Goal: Task Accomplishment & Management: Manage account settings

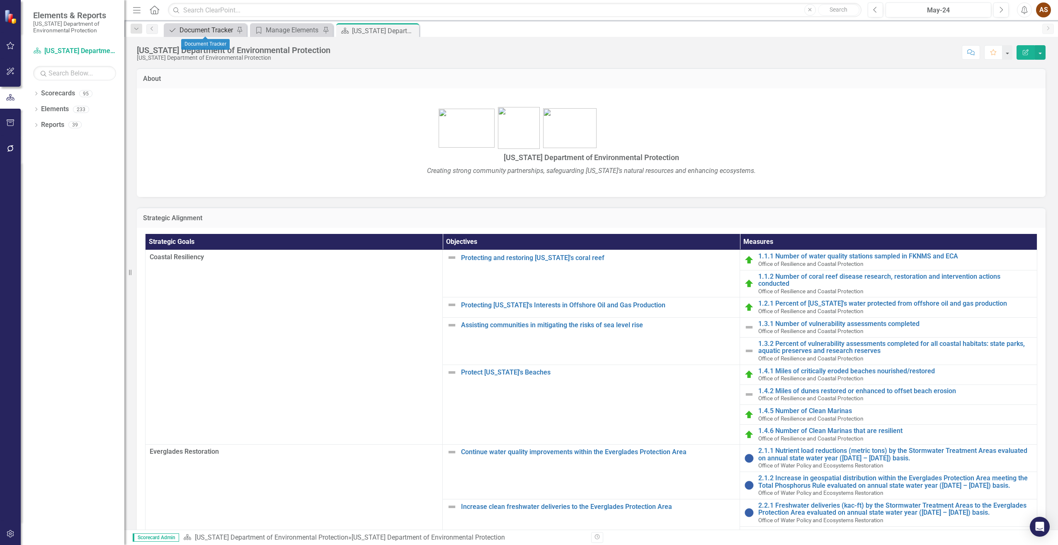
click at [206, 34] on div "Document Tracker" at bounding box center [206, 30] width 55 height 10
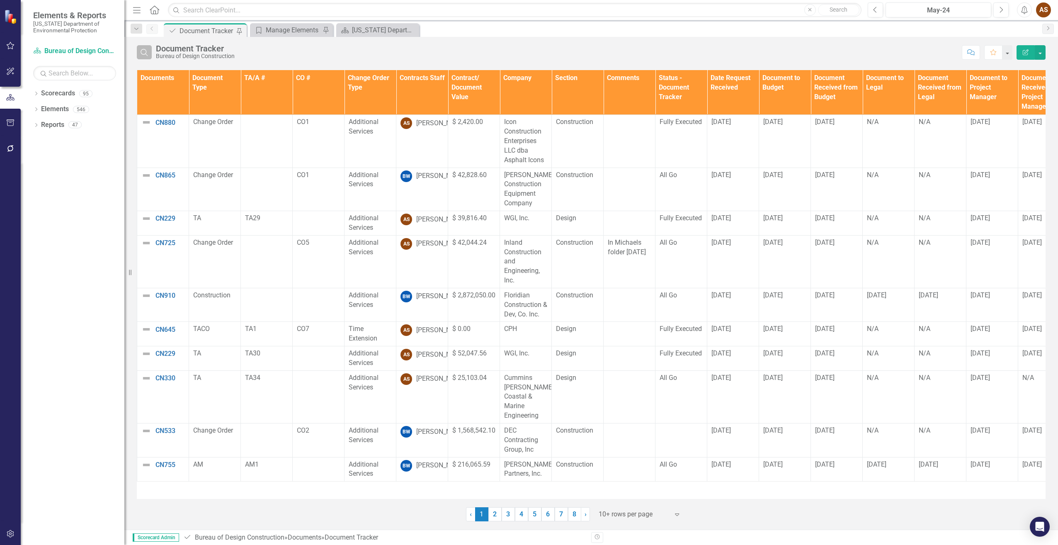
click at [145, 49] on icon "Search" at bounding box center [144, 51] width 9 height 7
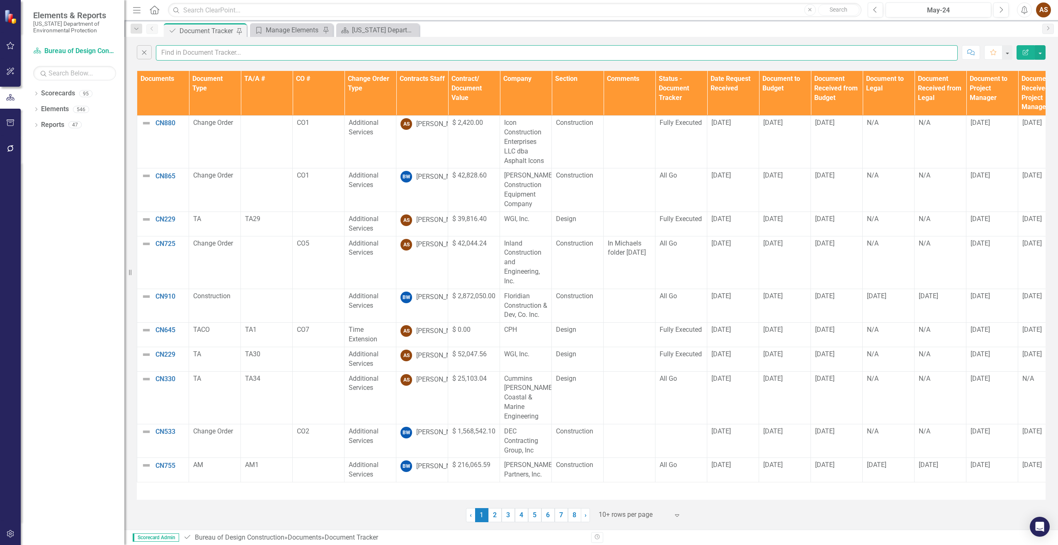
click at [197, 53] on input "text" at bounding box center [557, 52] width 802 height 15
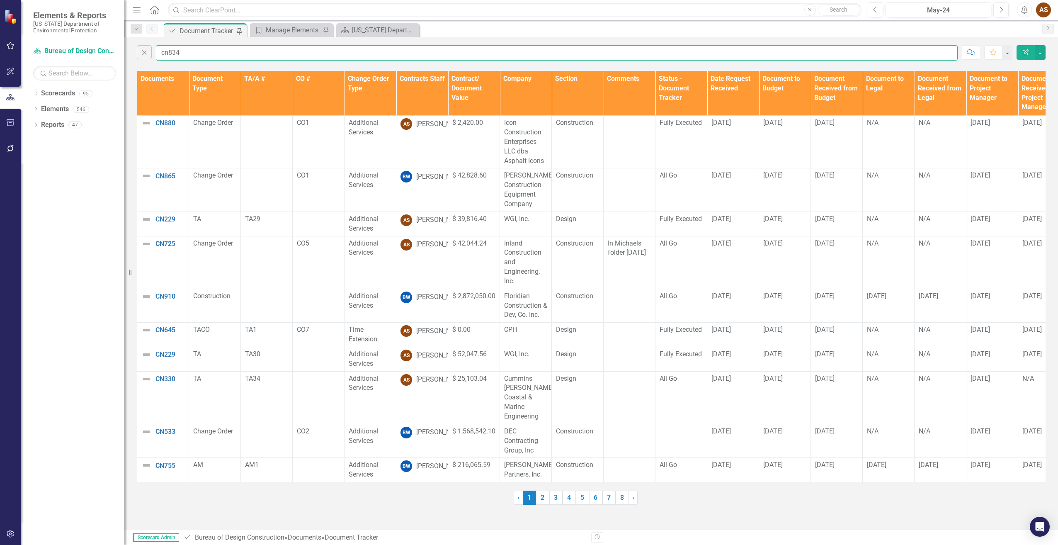
type input "cn834"
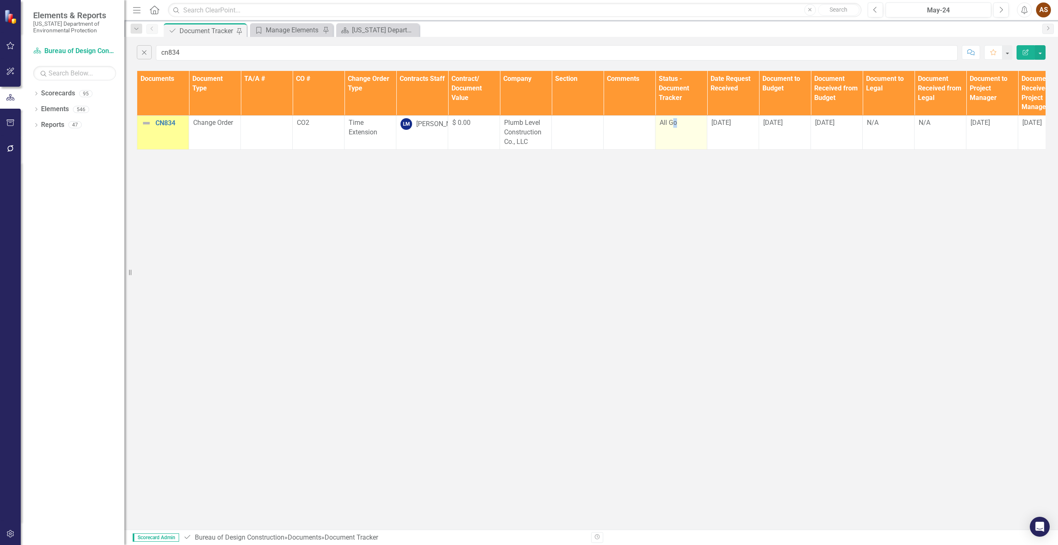
click at [673, 137] on td "All Go" at bounding box center [681, 133] width 52 height 34
click at [677, 128] on div "All Go" at bounding box center [680, 123] width 43 height 10
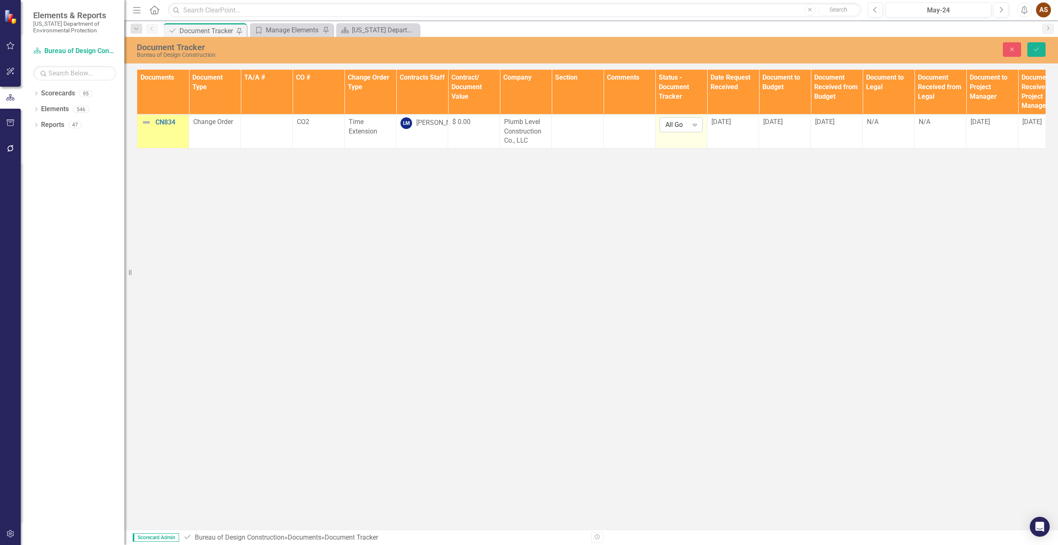
click at [690, 127] on icon "Expand" at bounding box center [694, 124] width 8 height 7
click at [690, 161] on div "Fully Executed" at bounding box center [692, 167] width 66 height 14
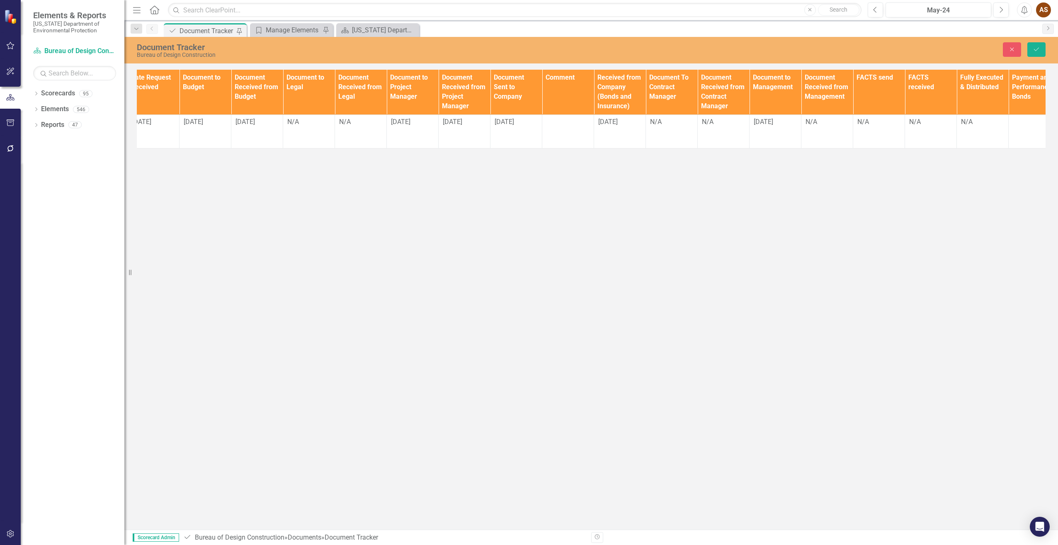
scroll to position [0, 580]
click at [659, 124] on div "N/A" at bounding box center [670, 122] width 43 height 10
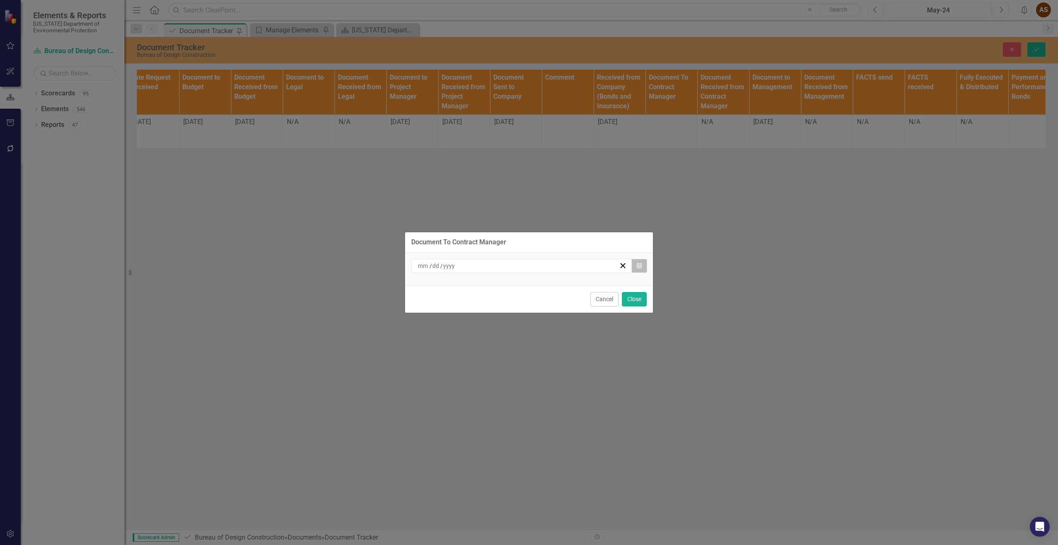
click at [637, 268] on icon "Calendar" at bounding box center [639, 266] width 5 height 6
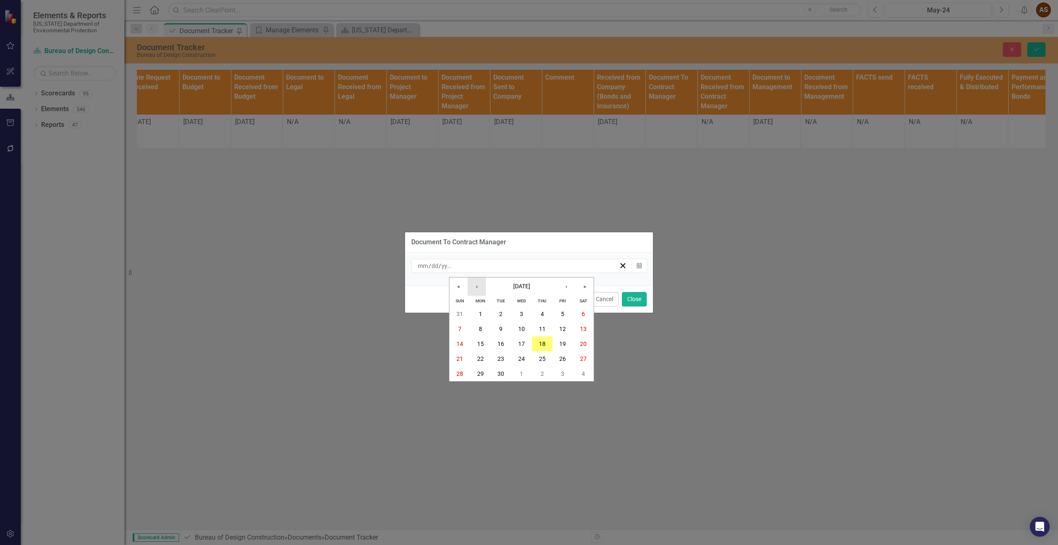
click at [477, 290] on button "‹" at bounding box center [477, 286] width 18 height 18
click at [482, 371] on abbr "25" at bounding box center [480, 373] width 7 height 7
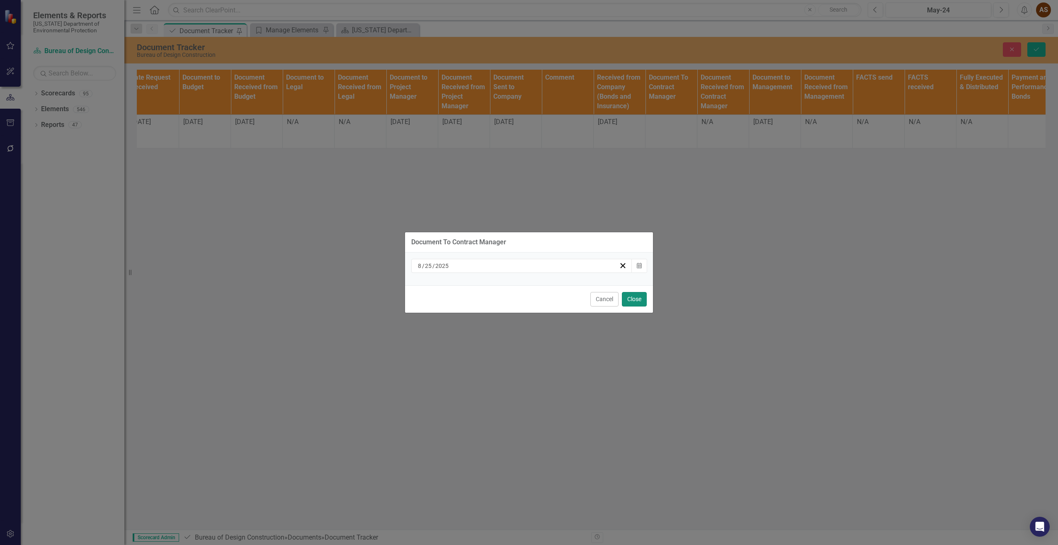
click at [641, 299] on button "Close" at bounding box center [634, 299] width 25 height 15
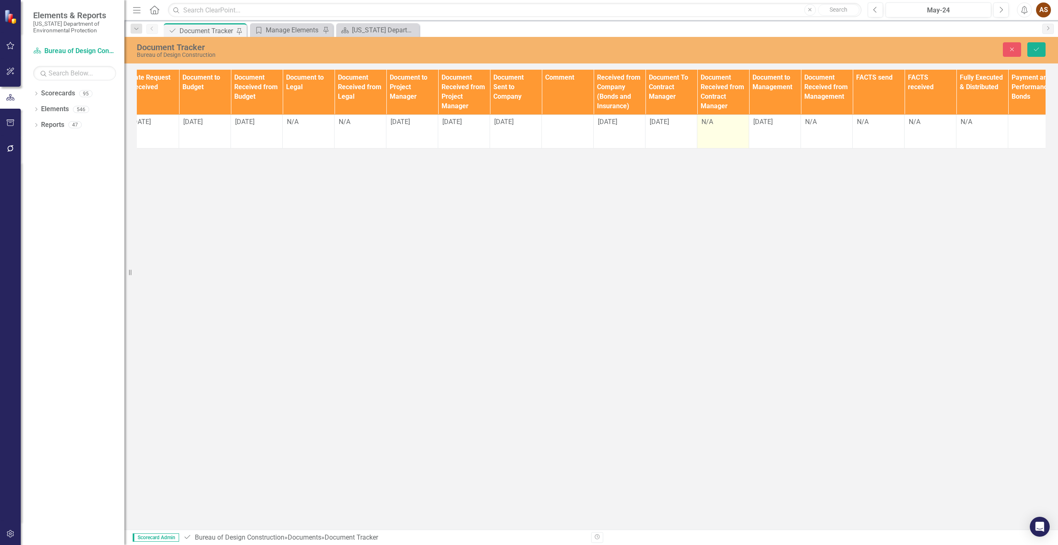
click at [722, 127] on div "N/A" at bounding box center [722, 122] width 43 height 10
click at [723, 127] on td "N/A" at bounding box center [723, 131] width 52 height 34
click at [720, 131] on td "N/A" at bounding box center [723, 131] width 52 height 34
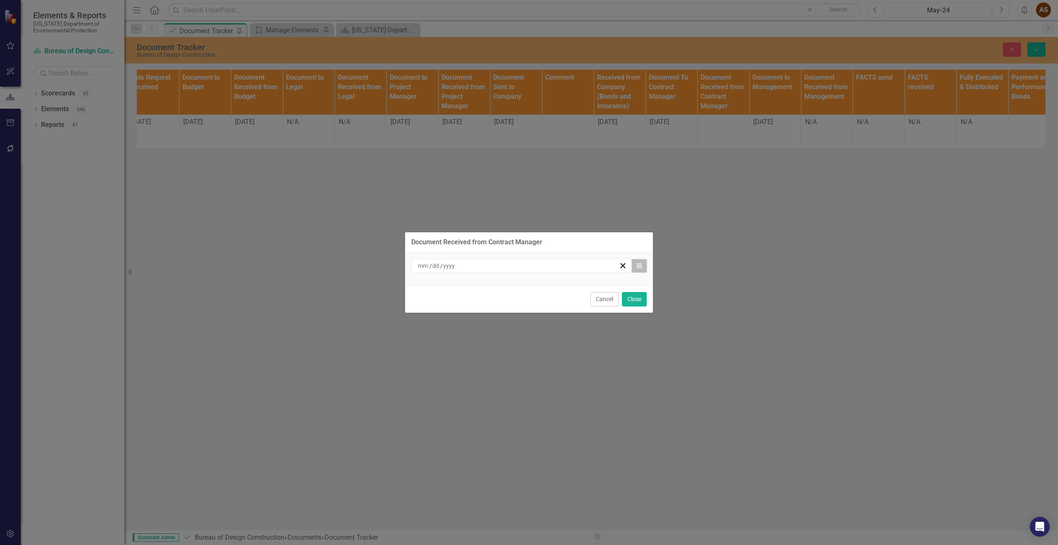
click at [644, 266] on button "Calendar" at bounding box center [639, 266] width 16 height 14
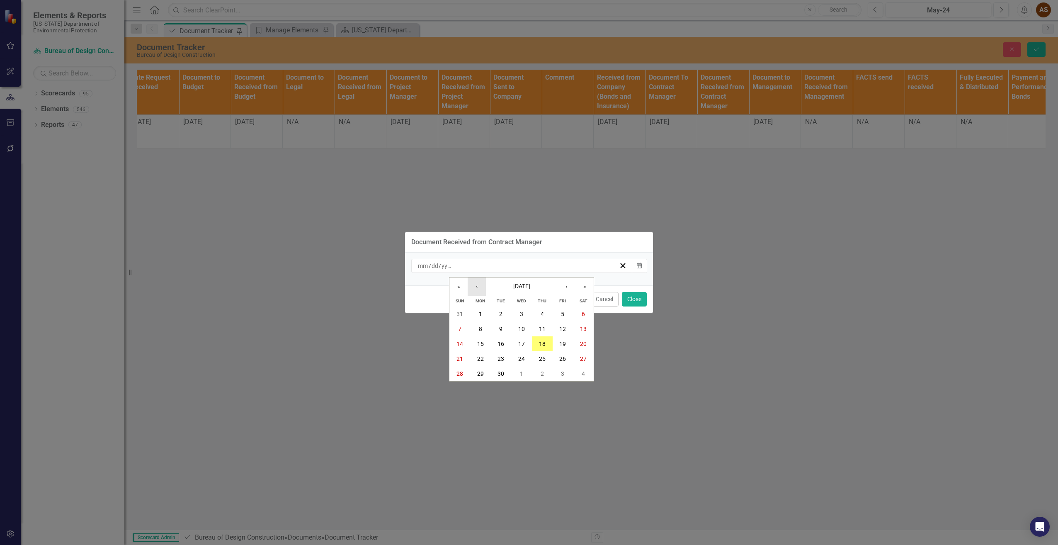
click at [476, 285] on button "‹" at bounding box center [477, 286] width 18 height 18
click at [481, 373] on abbr "25" at bounding box center [480, 373] width 7 height 7
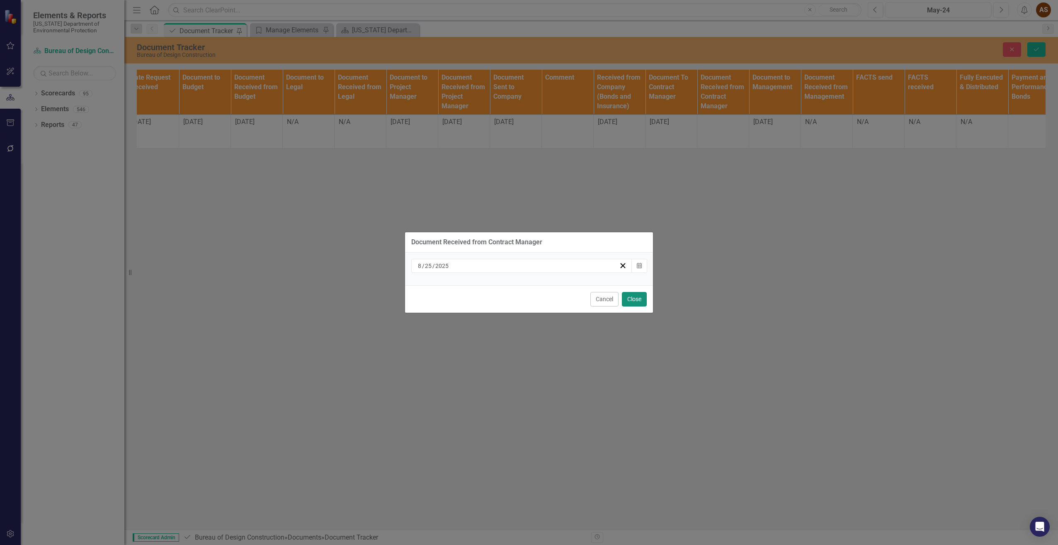
click at [630, 305] on button "Close" at bounding box center [634, 299] width 25 height 15
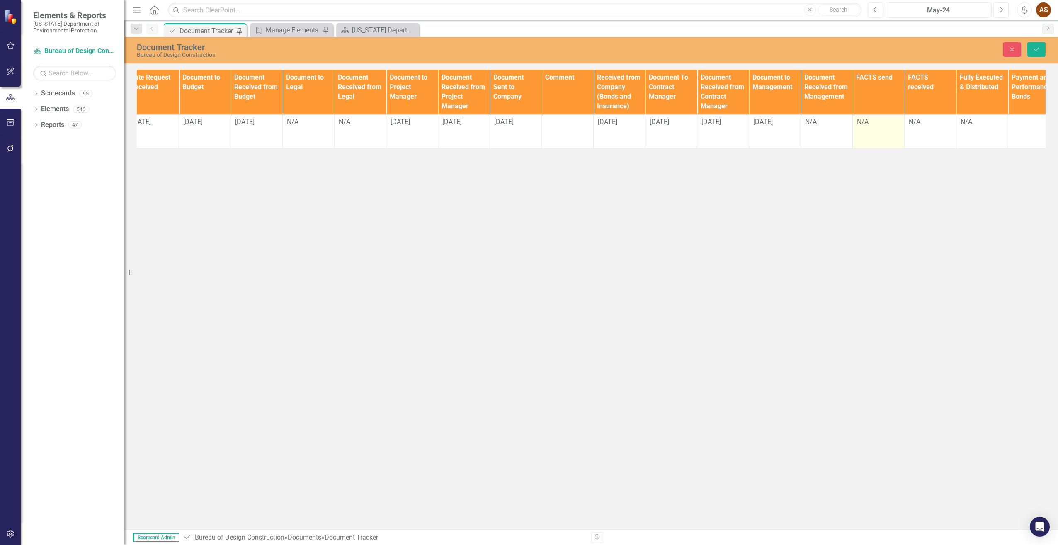
click at [870, 129] on td "N/A" at bounding box center [879, 131] width 52 height 34
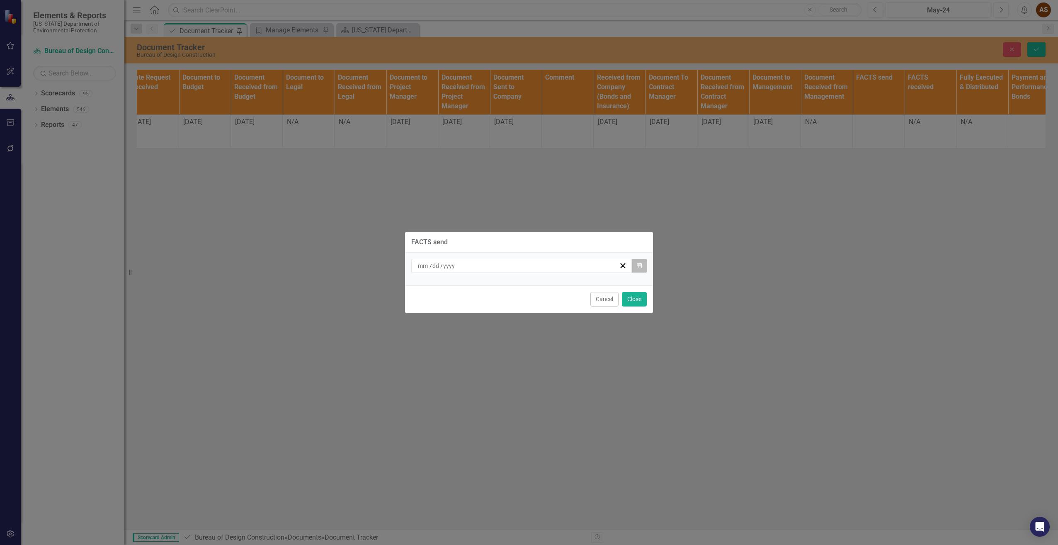
click at [642, 264] on button "Calendar" at bounding box center [639, 266] width 16 height 14
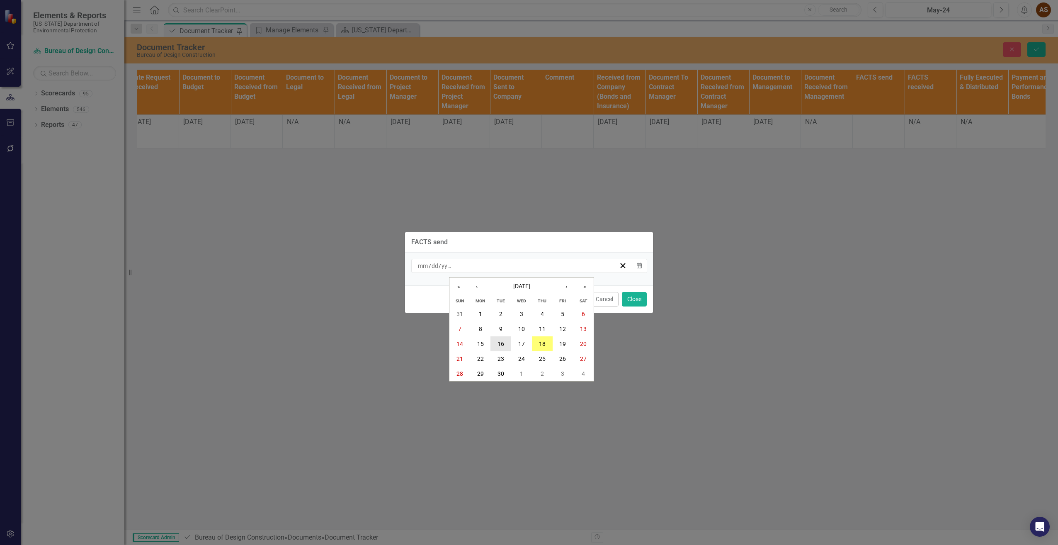
click at [497, 343] on button "16" at bounding box center [500, 343] width 21 height 15
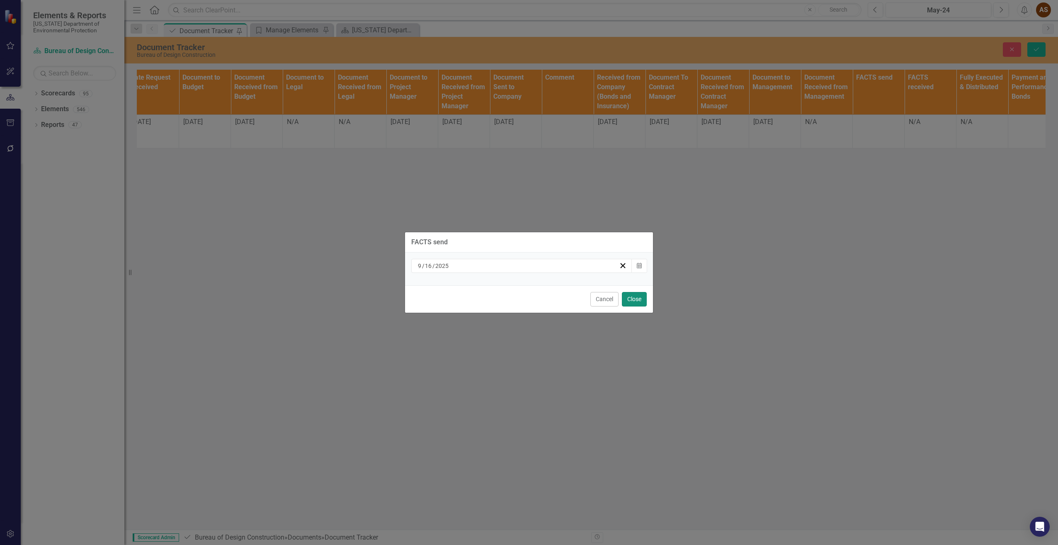
click at [632, 301] on button "Close" at bounding box center [634, 299] width 25 height 15
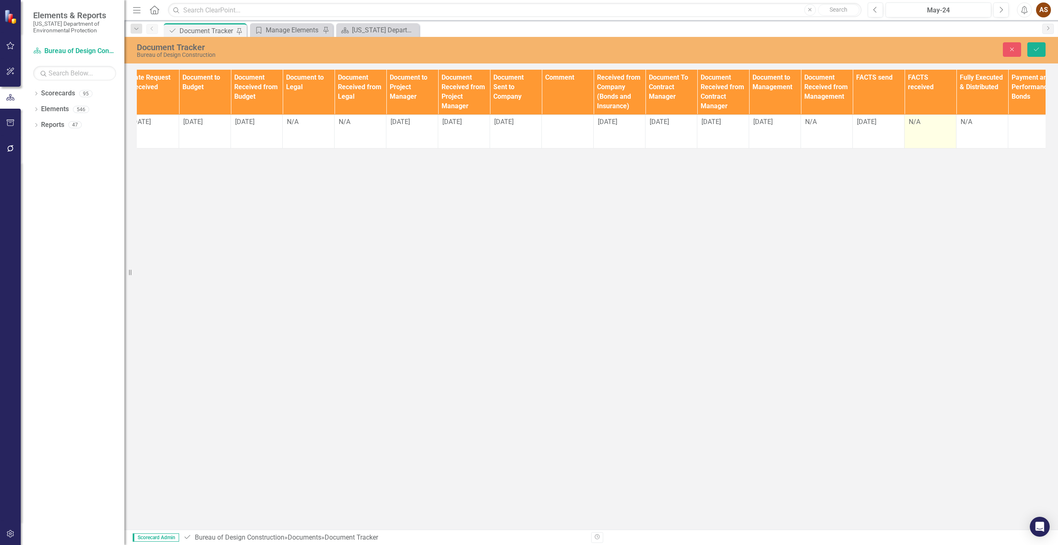
click at [927, 125] on div "N/A" at bounding box center [929, 122] width 43 height 10
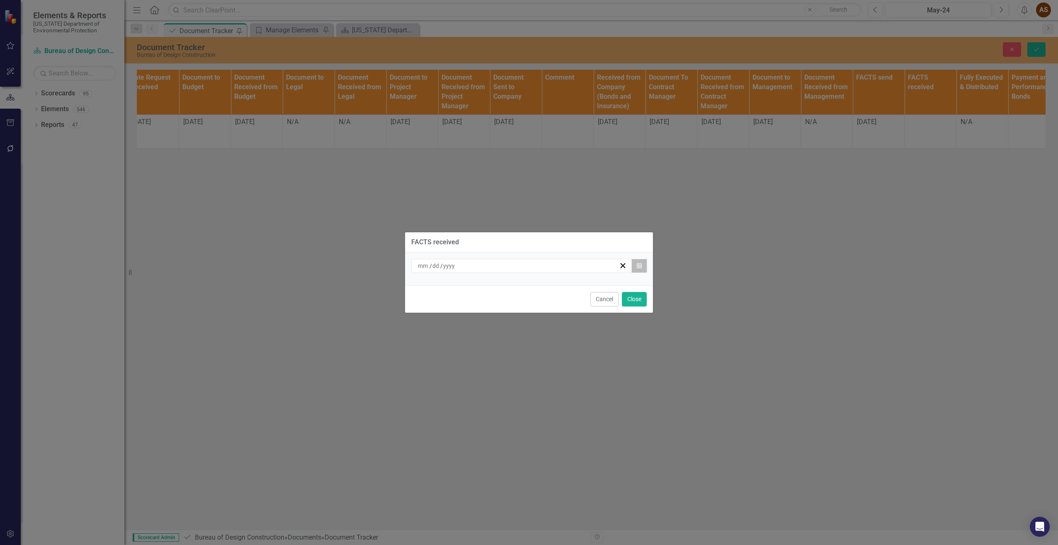
click at [641, 265] on icon "Calendar" at bounding box center [639, 266] width 5 height 6
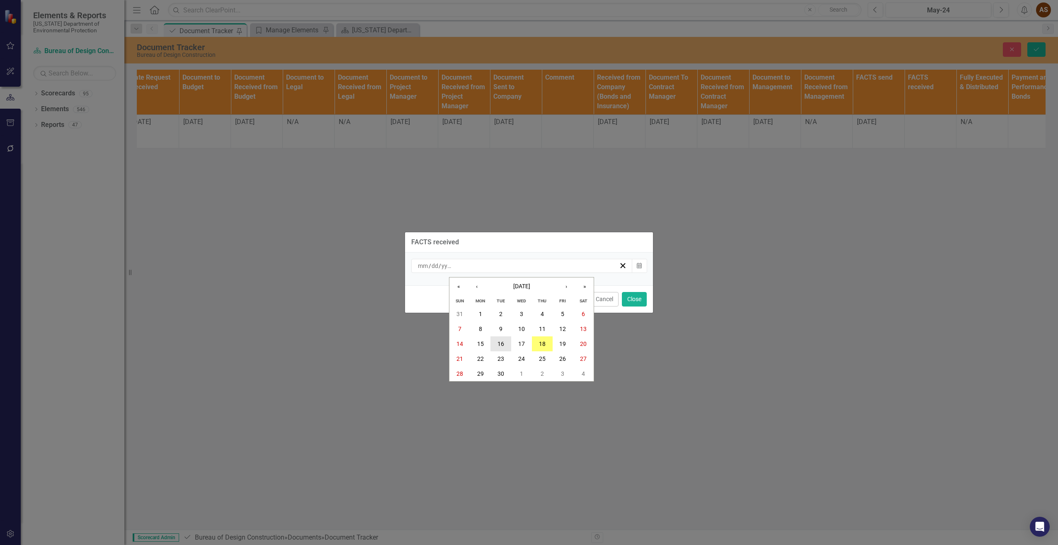
click at [501, 345] on abbr "16" at bounding box center [500, 343] width 7 height 7
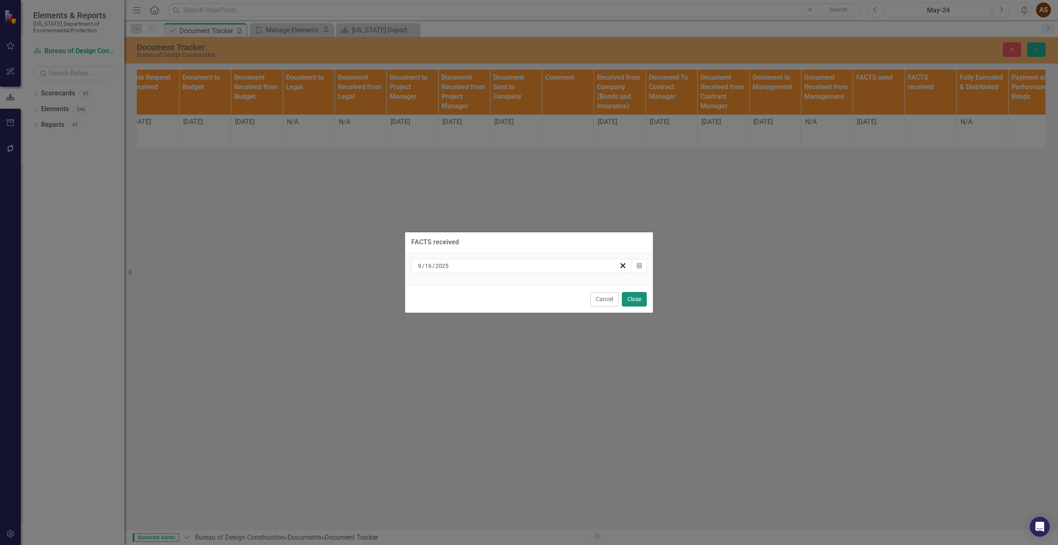
click at [635, 297] on button "Close" at bounding box center [634, 299] width 25 height 15
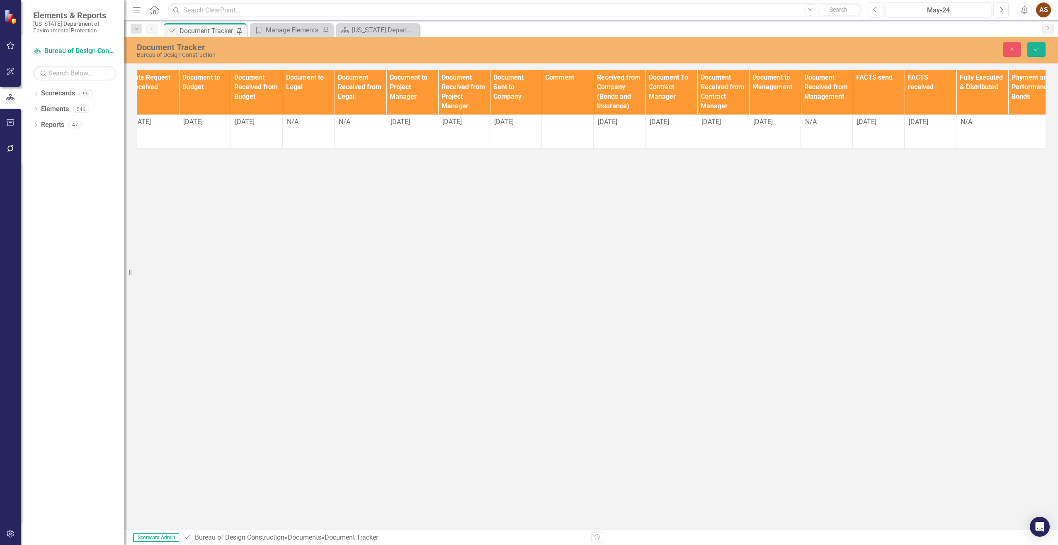
scroll to position [0, 594]
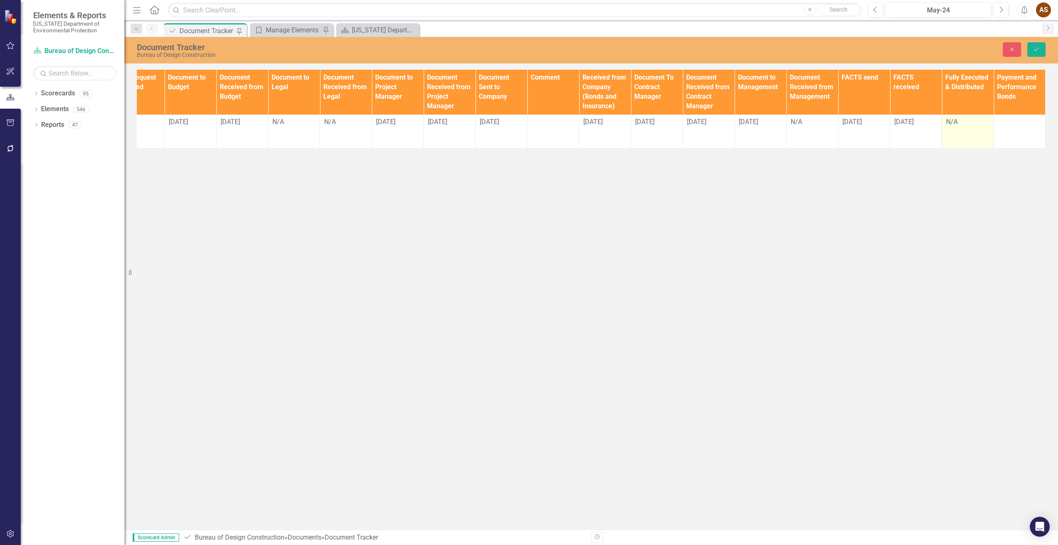
click at [969, 131] on td "N/A" at bounding box center [968, 131] width 52 height 34
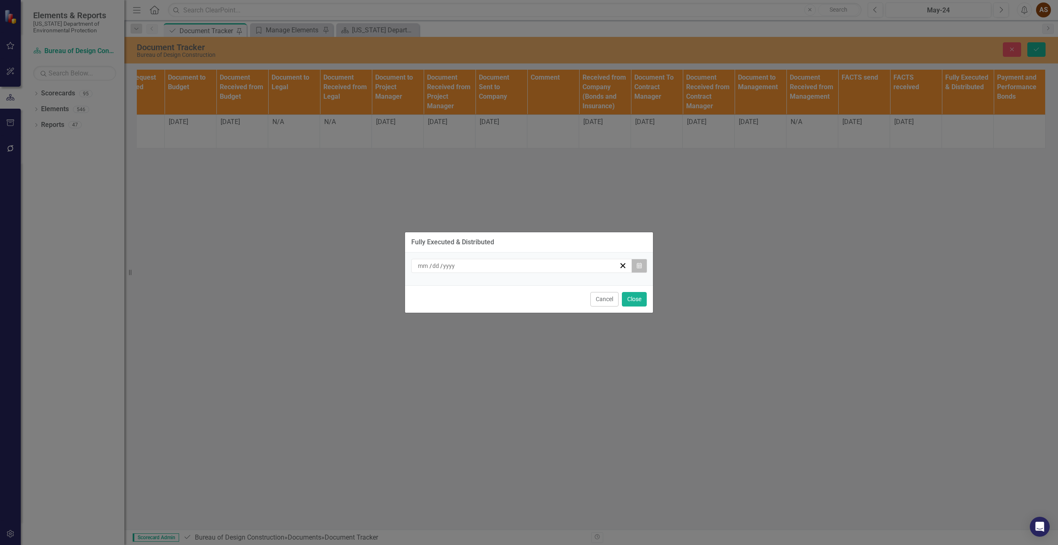
click at [638, 265] on icon "button" at bounding box center [639, 265] width 5 height 6
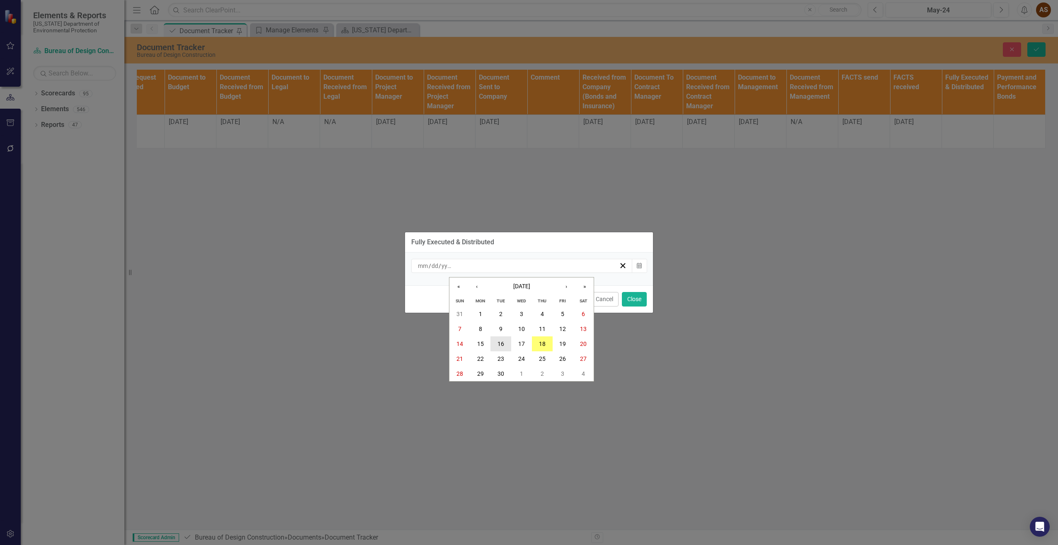
click at [497, 341] on button "16" at bounding box center [500, 343] width 21 height 15
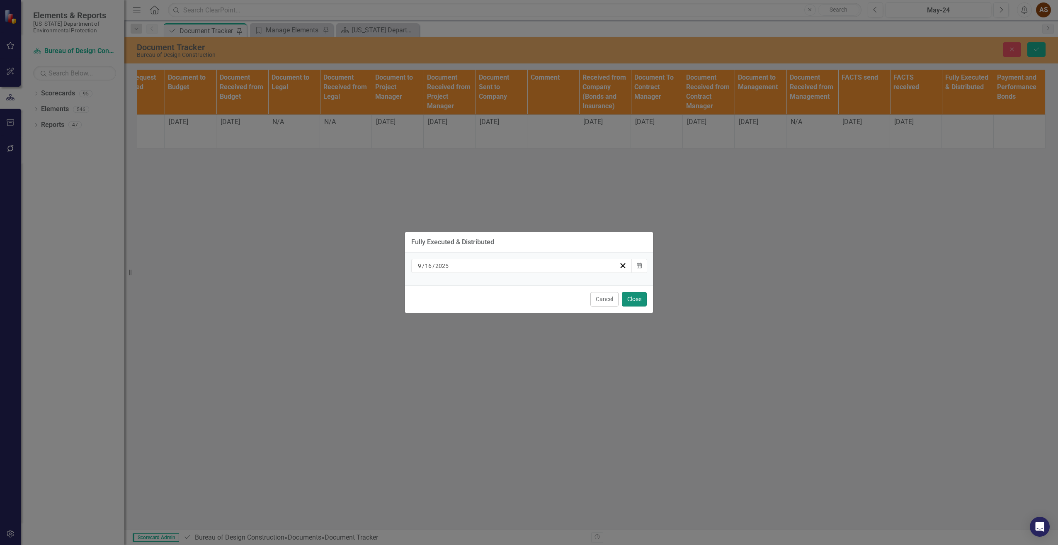
click at [627, 304] on button "Close" at bounding box center [634, 299] width 25 height 15
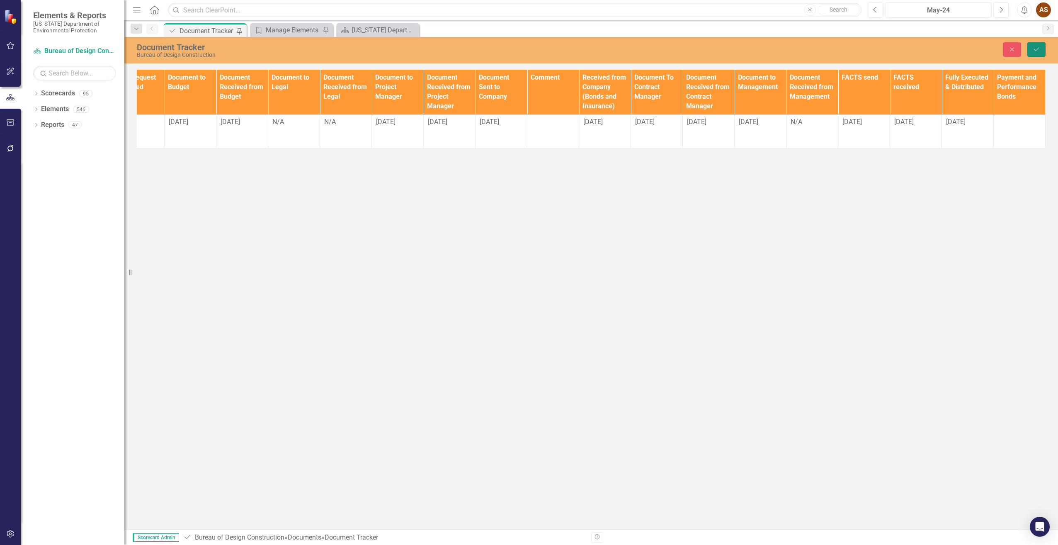
click at [1037, 46] on icon "Save" at bounding box center [1035, 49] width 7 height 6
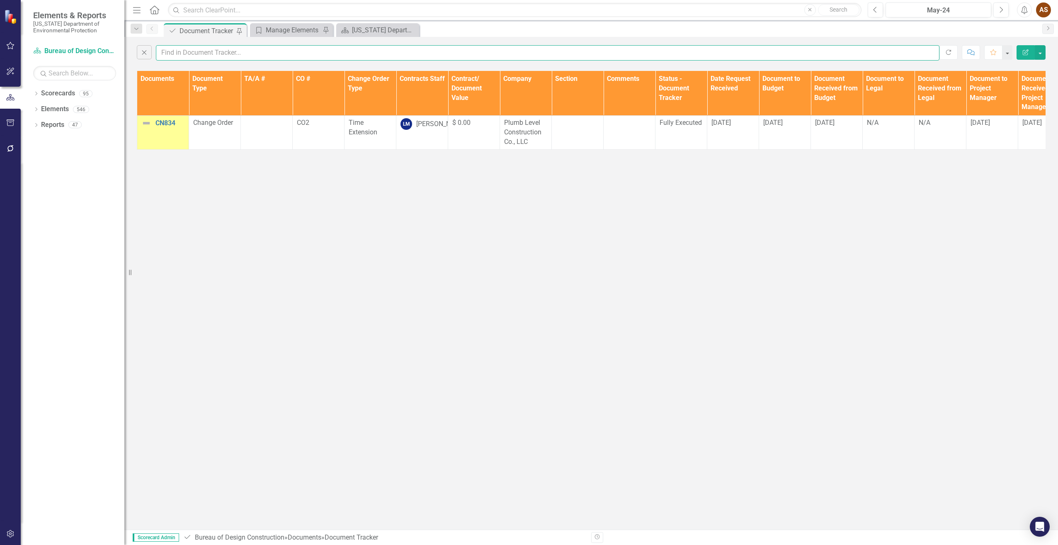
click at [191, 54] on input "text" at bounding box center [547, 52] width 783 height 15
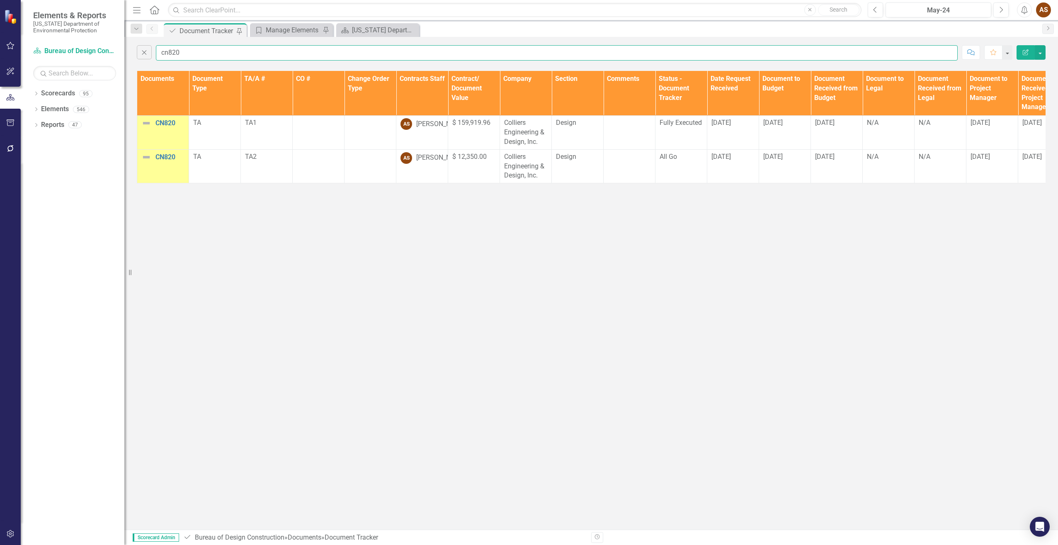
type input "cn820"
click at [671, 164] on td "All Go" at bounding box center [681, 166] width 52 height 34
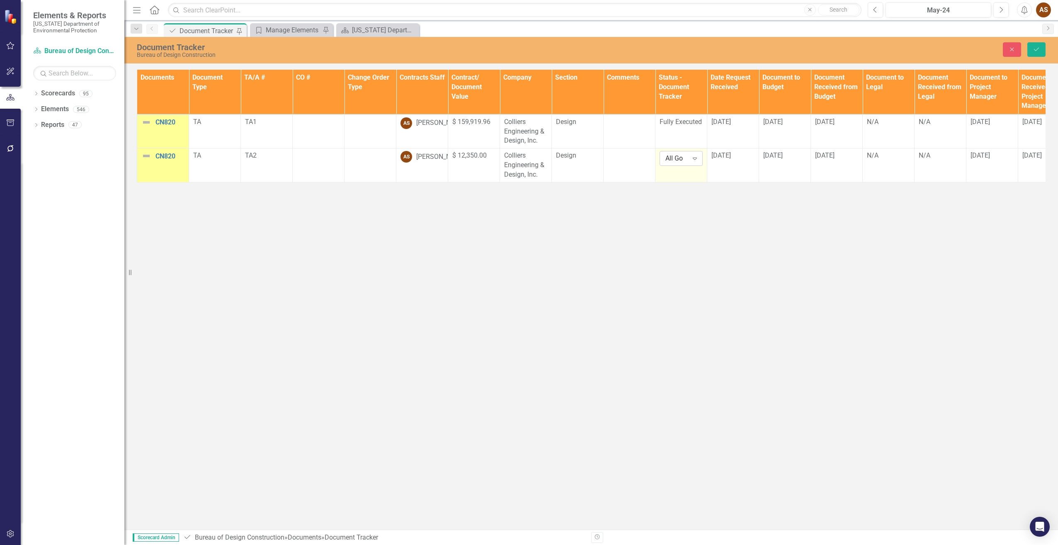
drag, startPoint x: 671, startPoint y: 164, endPoint x: 691, endPoint y: 162, distance: 20.4
click at [691, 162] on icon "Expand" at bounding box center [694, 158] width 8 height 7
click at [689, 199] on div "Fully Executed" at bounding box center [694, 201] width 53 height 10
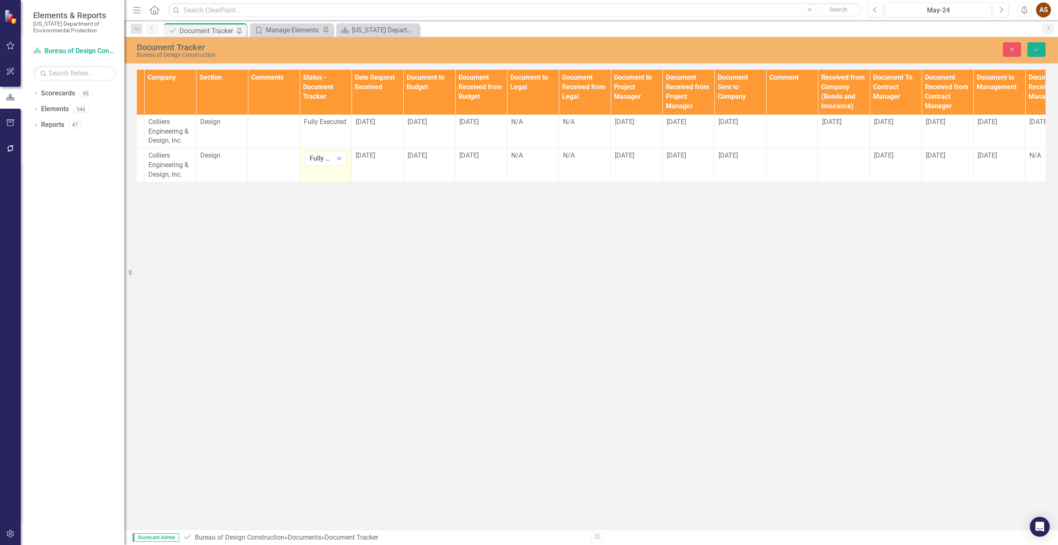
scroll to position [0, 359]
click at [840, 163] on td at bounding box center [840, 165] width 52 height 34
click at [840, 164] on td at bounding box center [840, 165] width 52 height 34
click at [838, 162] on input "text" at bounding box center [839, 158] width 43 height 15
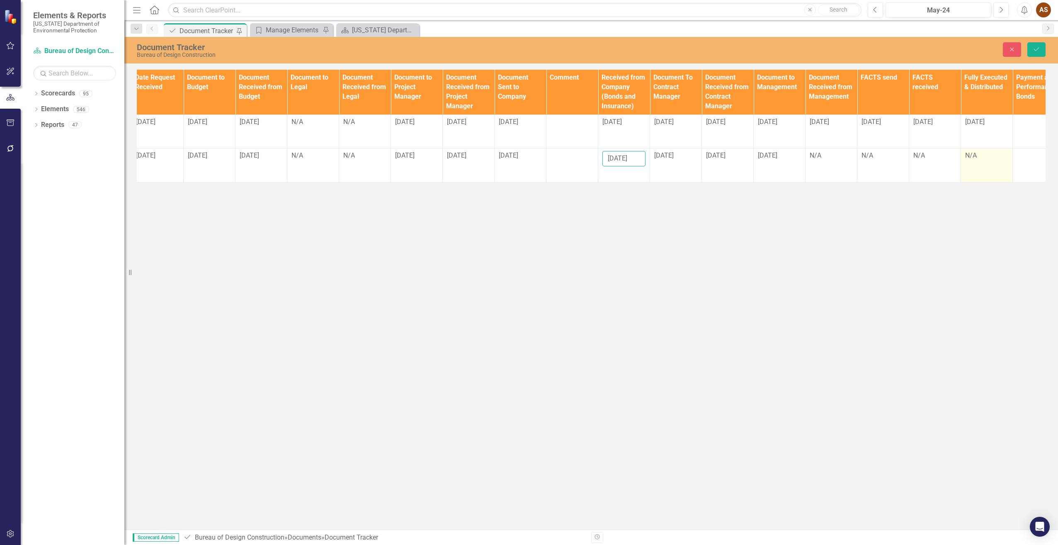
scroll to position [0, 576]
type input "[DATE]"
click at [829, 167] on td "N/A" at bounding box center [831, 165] width 52 height 34
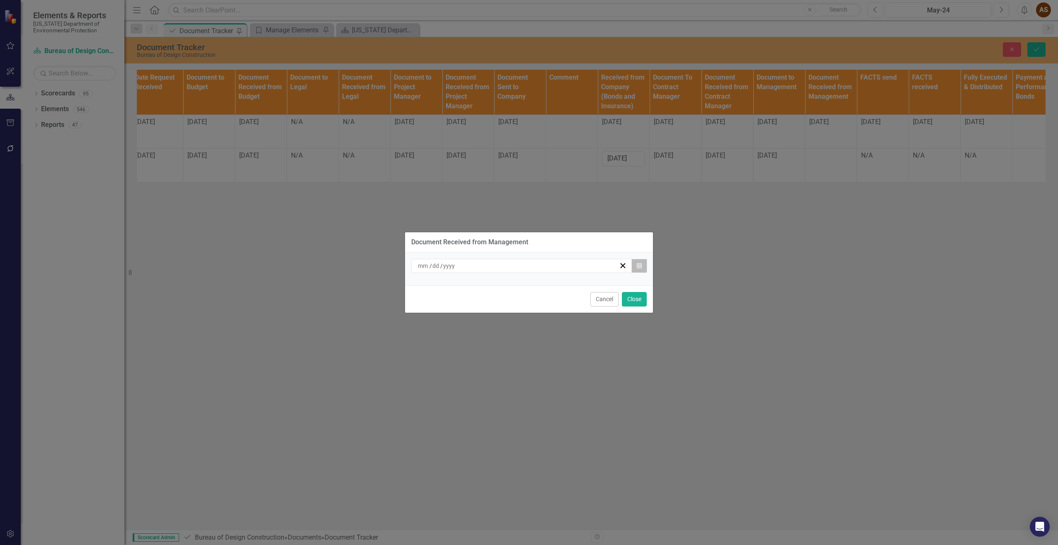
click at [640, 265] on icon "button" at bounding box center [639, 265] width 5 height 6
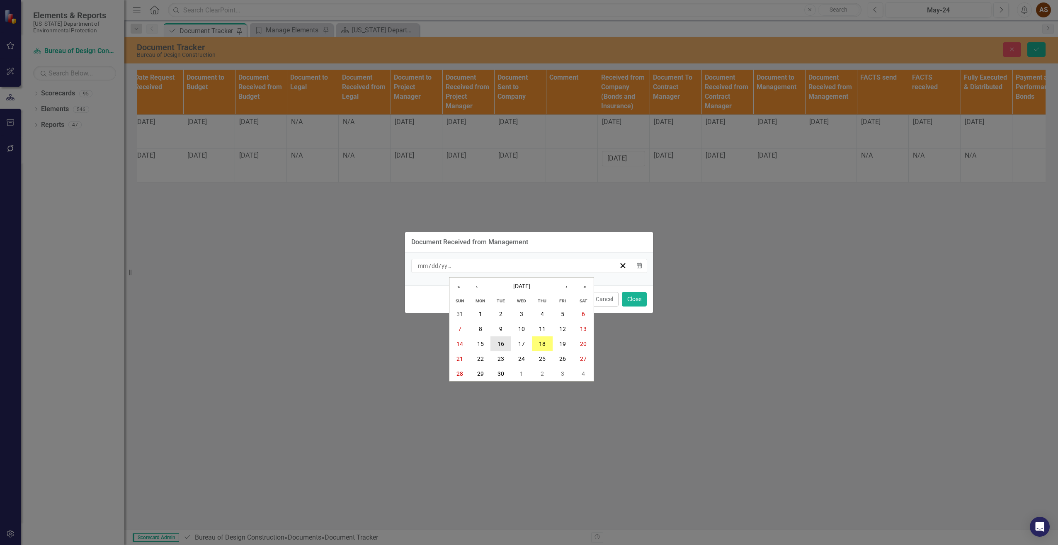
click at [497, 345] on button "16" at bounding box center [500, 343] width 21 height 15
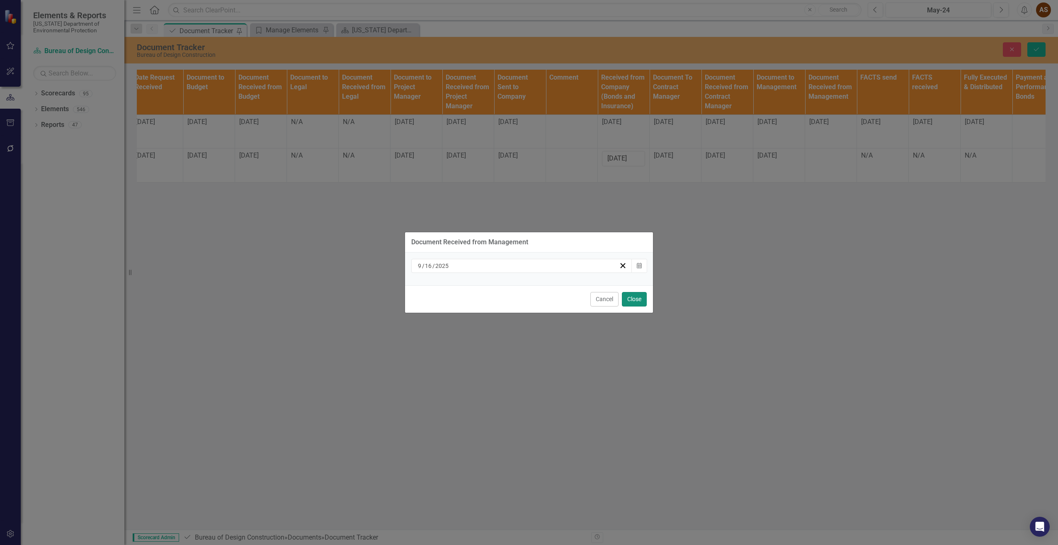
click at [633, 300] on button "Close" at bounding box center [634, 299] width 25 height 15
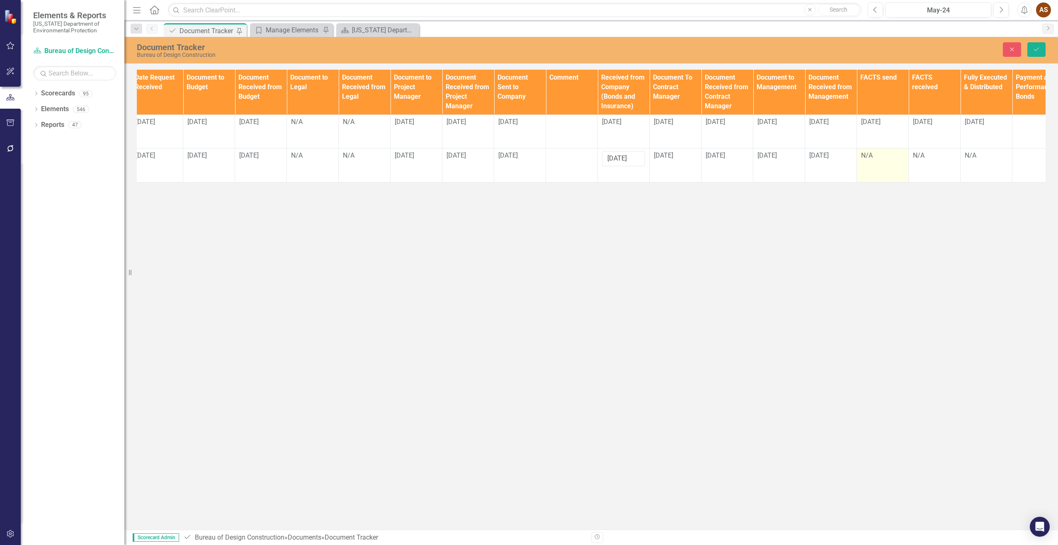
click at [876, 158] on div "N/A" at bounding box center [882, 156] width 43 height 10
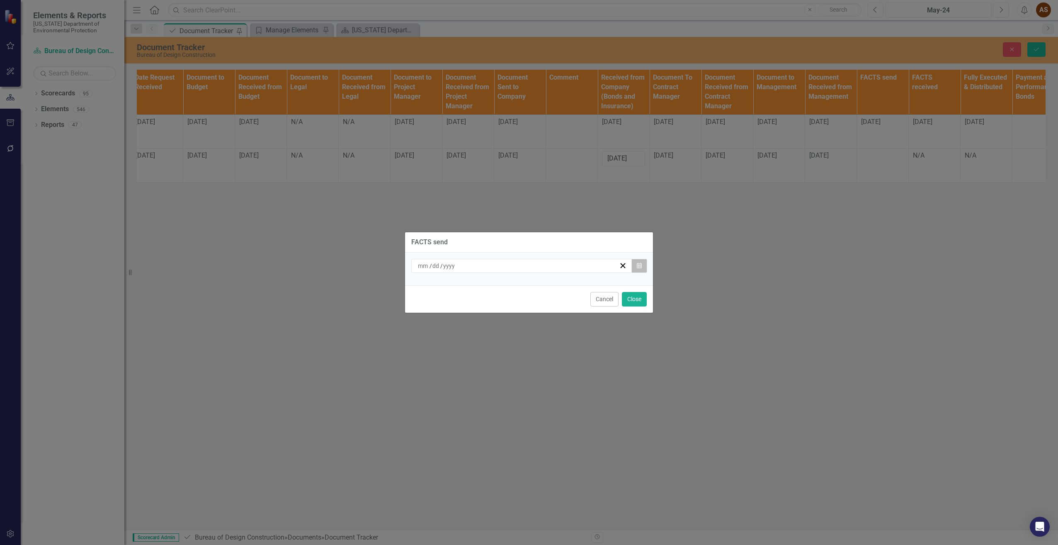
click at [644, 264] on button "Calendar" at bounding box center [639, 266] width 16 height 14
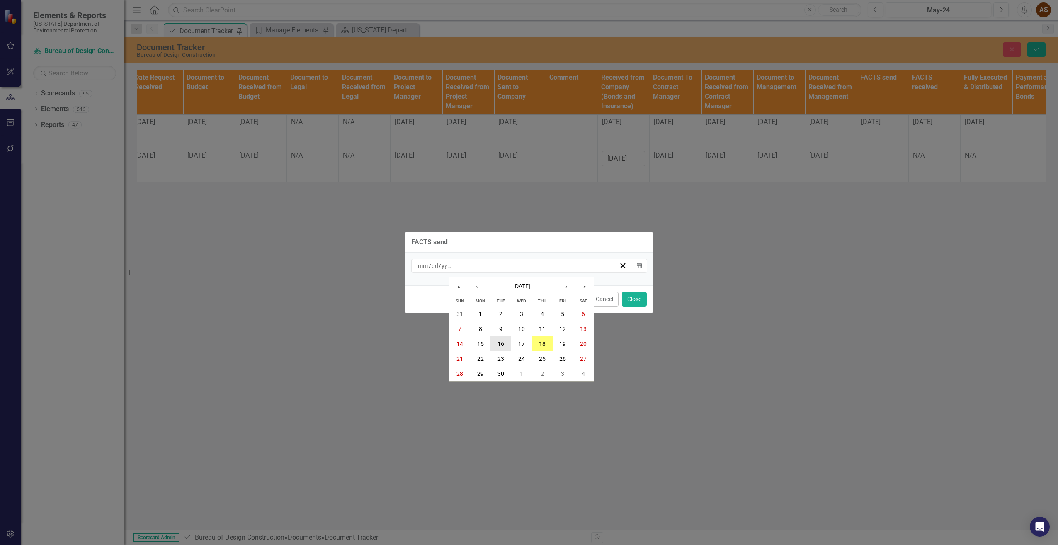
click at [499, 344] on abbr "16" at bounding box center [500, 343] width 7 height 7
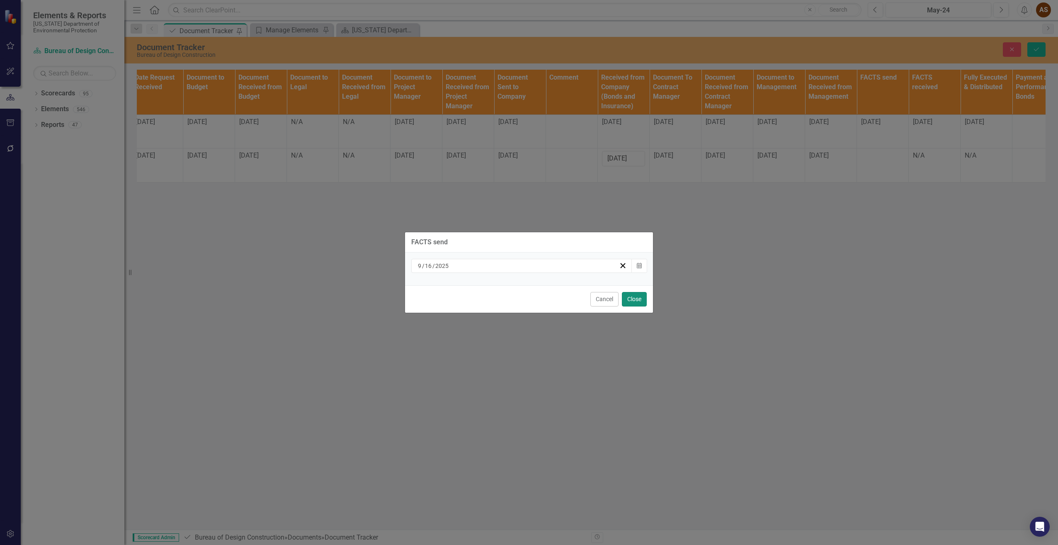
click at [640, 300] on button "Close" at bounding box center [634, 299] width 25 height 15
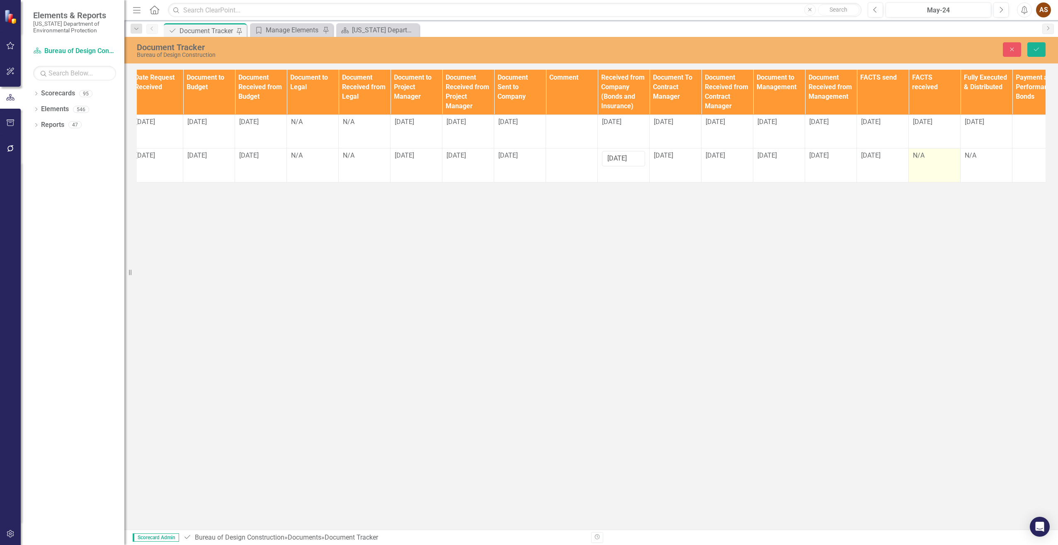
click at [921, 160] on div "N/A" at bounding box center [934, 156] width 43 height 10
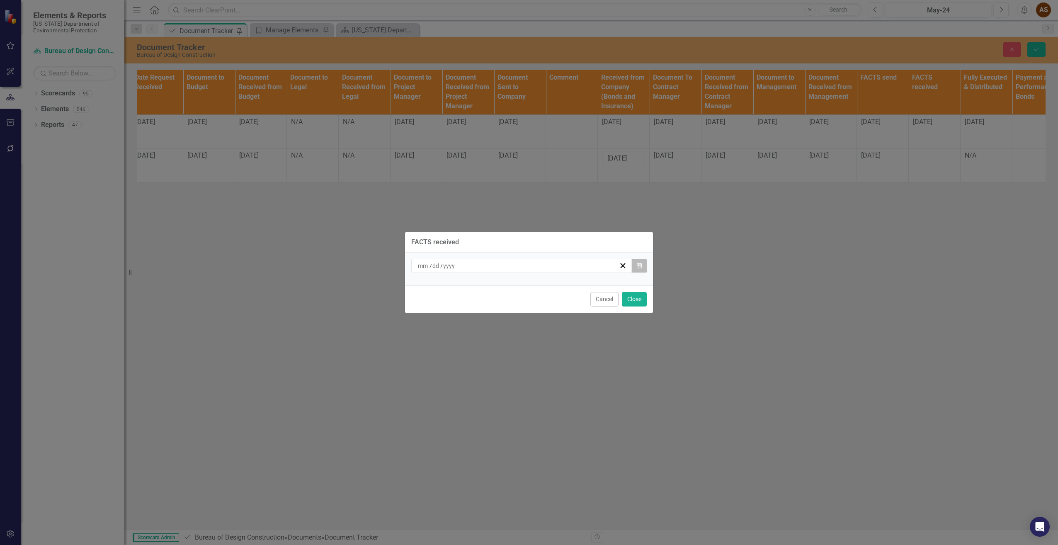
click at [643, 267] on button "Calendar" at bounding box center [639, 266] width 16 height 14
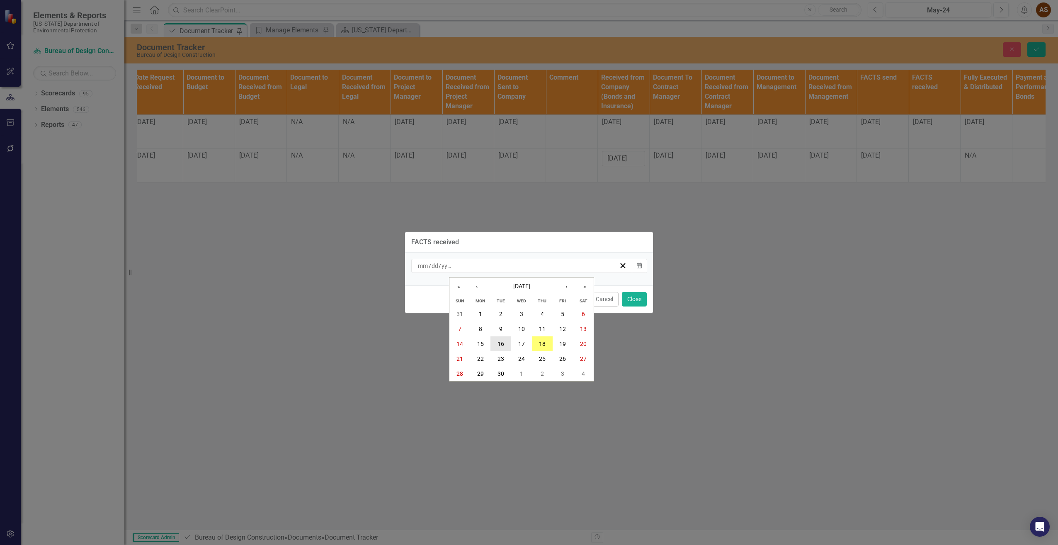
click at [507, 344] on button "16" at bounding box center [500, 343] width 21 height 15
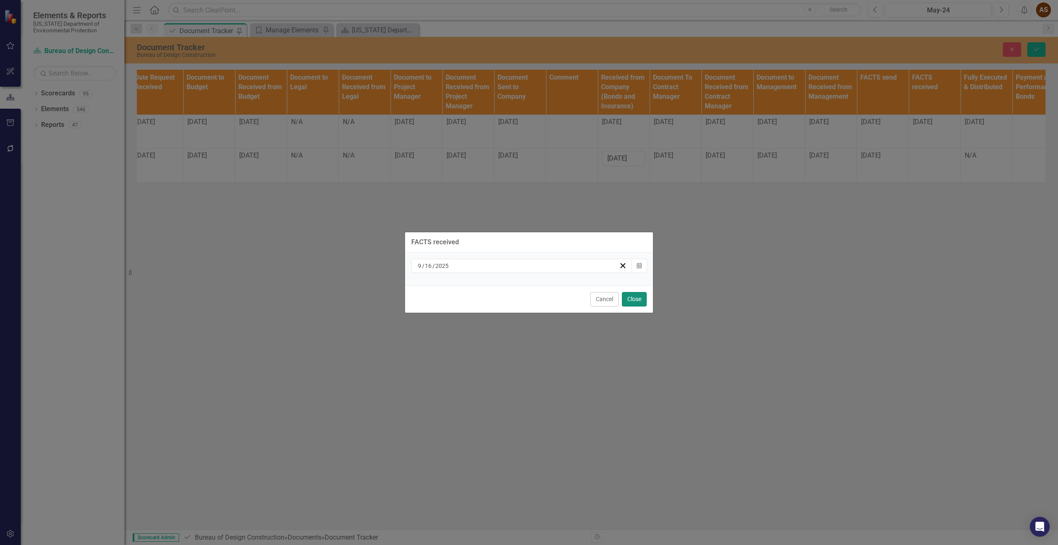
click at [635, 301] on button "Close" at bounding box center [634, 299] width 25 height 15
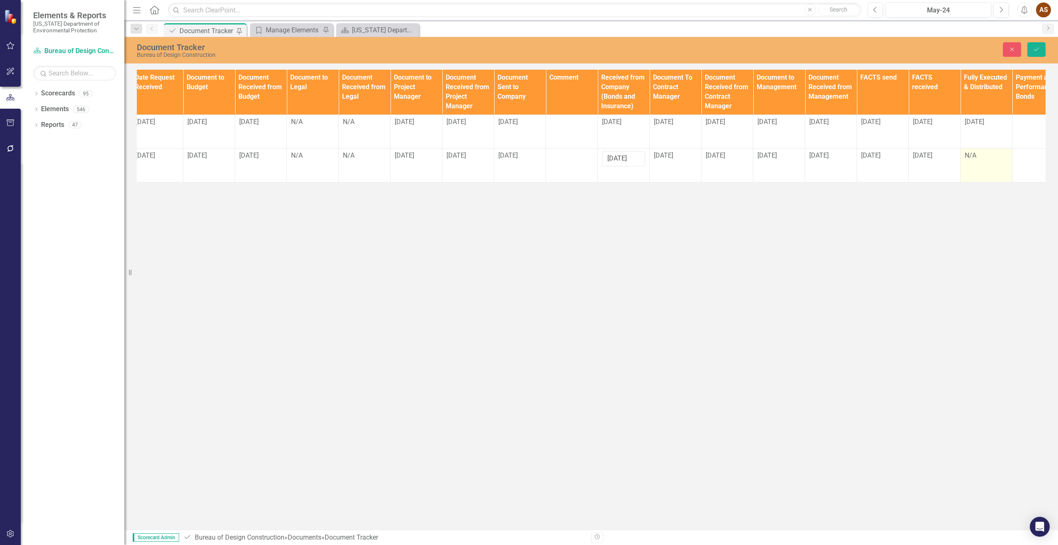
click at [980, 163] on td "N/A" at bounding box center [986, 165] width 52 height 34
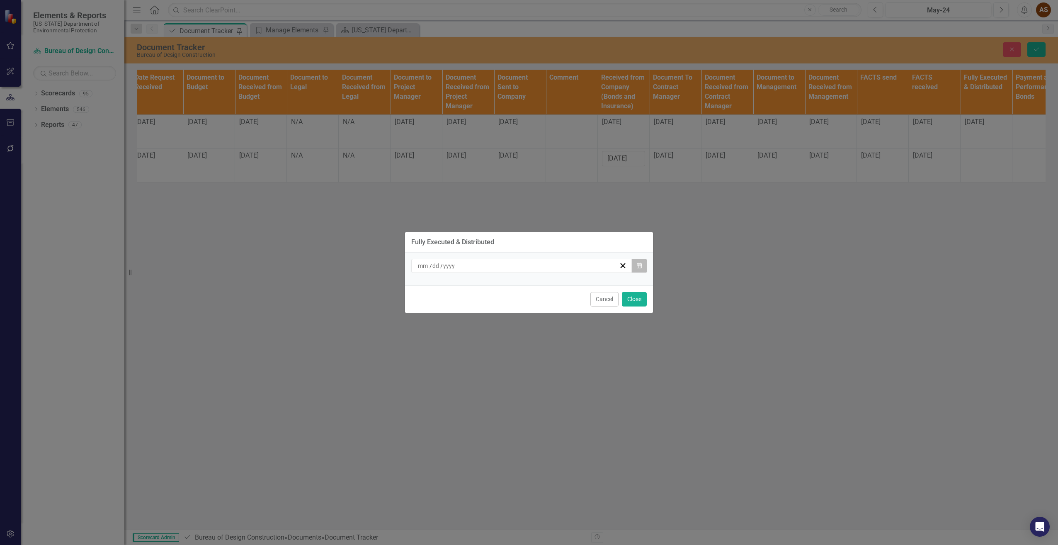
click at [640, 266] on icon "button" at bounding box center [639, 265] width 5 height 6
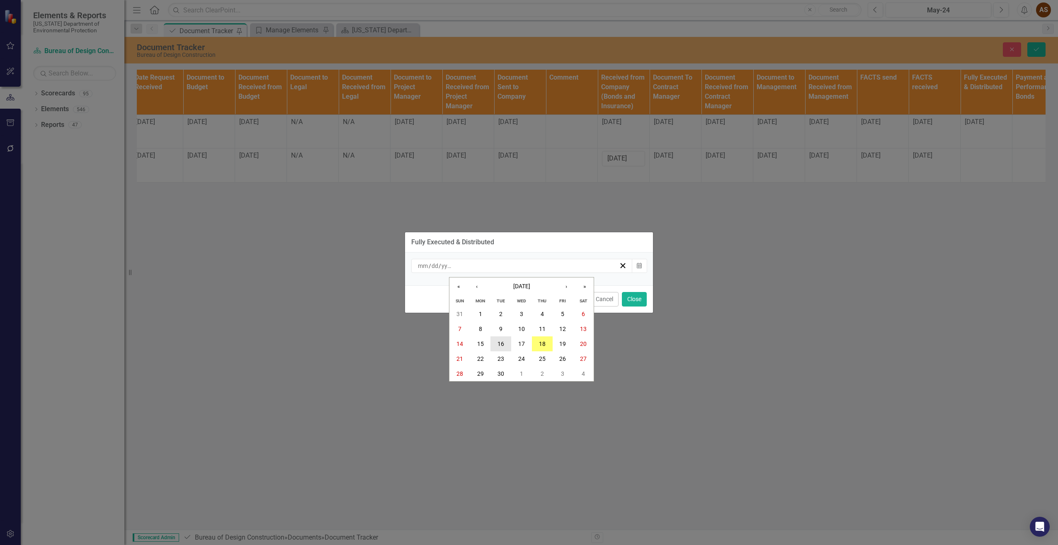
click at [496, 344] on button "16" at bounding box center [500, 343] width 21 height 15
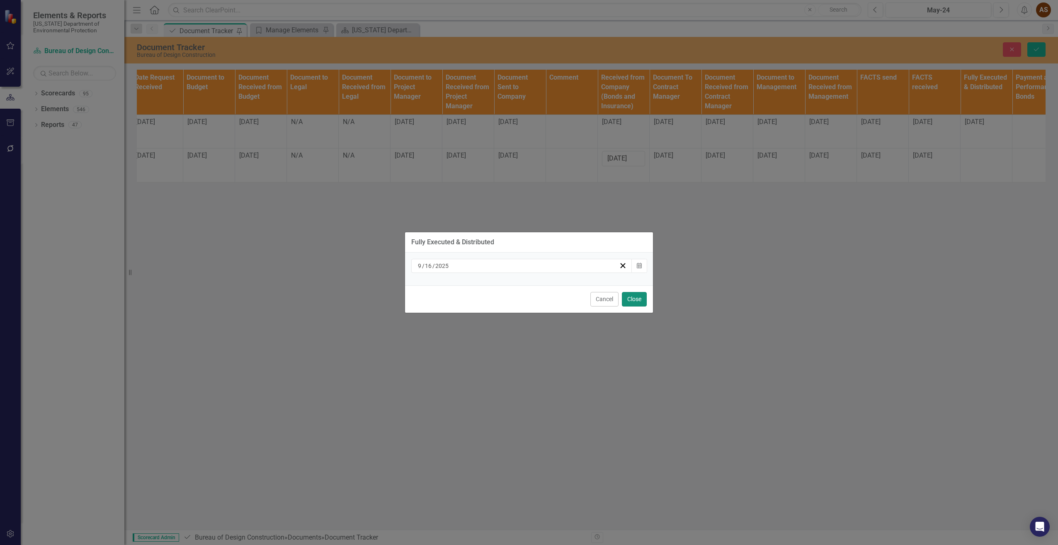
click at [640, 298] on button "Close" at bounding box center [634, 299] width 25 height 15
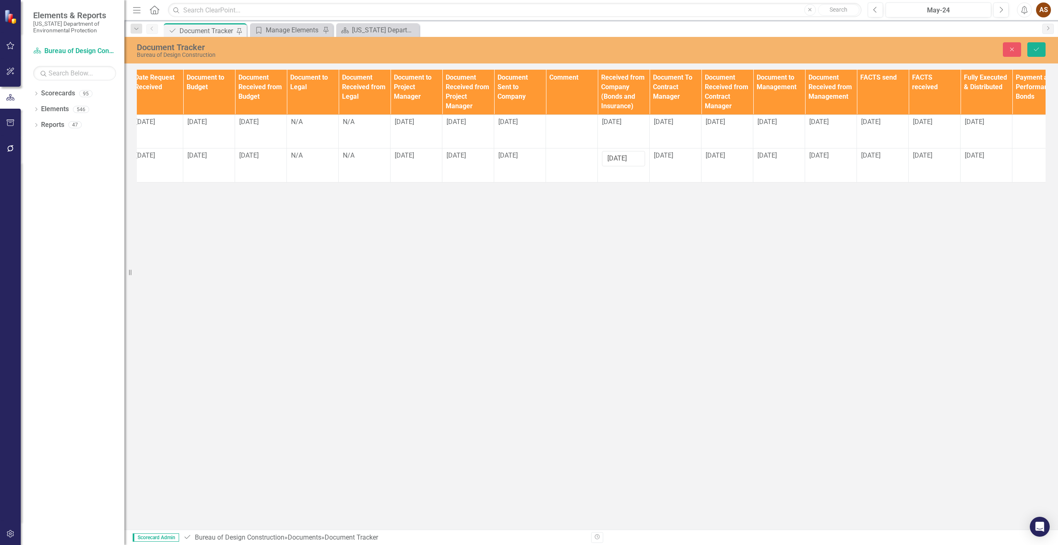
scroll to position [0, 594]
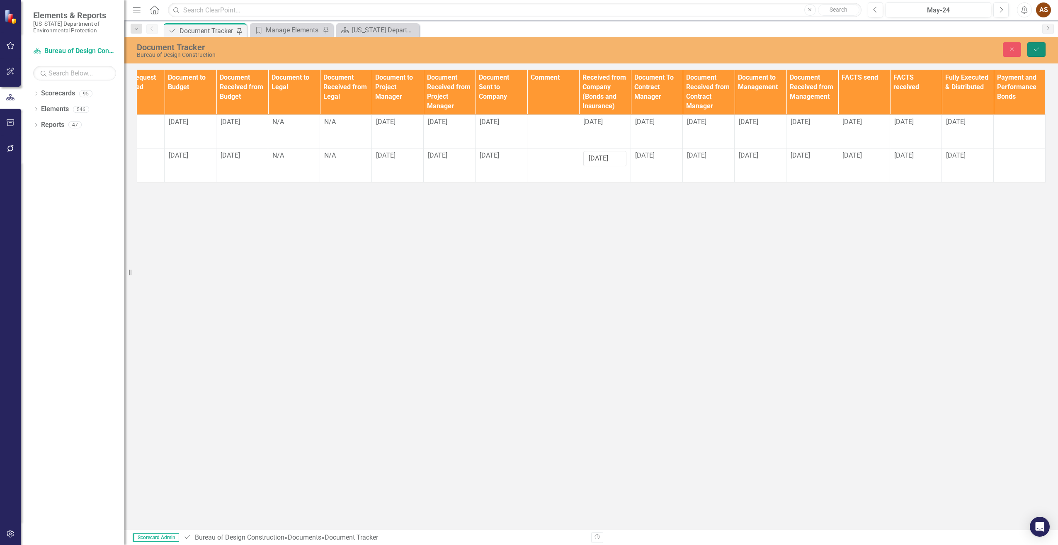
click at [1036, 48] on icon "Save" at bounding box center [1035, 49] width 7 height 6
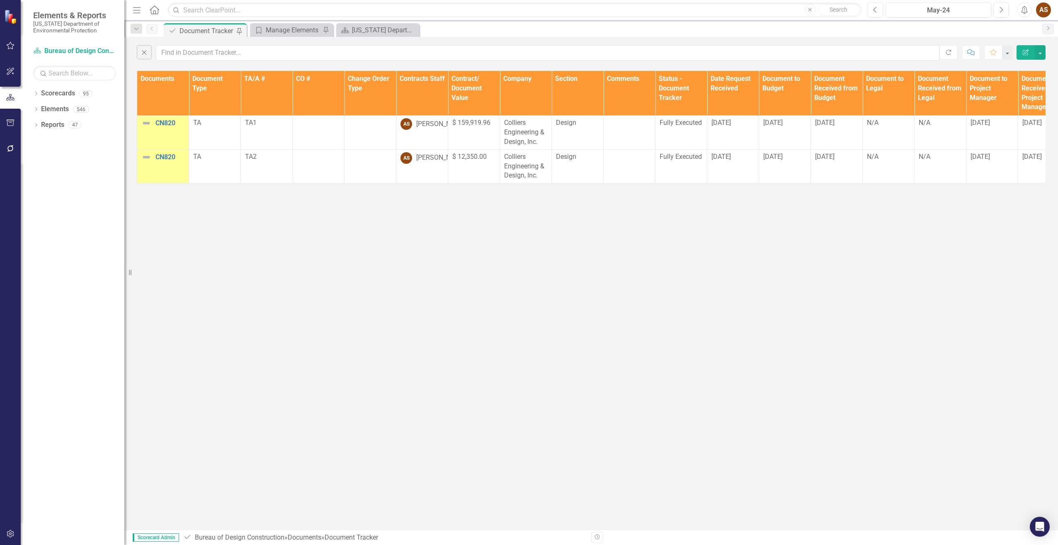
drag, startPoint x: 1017, startPoint y: 60, endPoint x: 852, endPoint y: 349, distance: 332.7
click at [852, 349] on div "Close Refresh Comment Favorite Edit Report Documents Document Type TA/A # CO # …" at bounding box center [590, 283] width 933 height 492
